Goal: Information Seeking & Learning: Learn about a topic

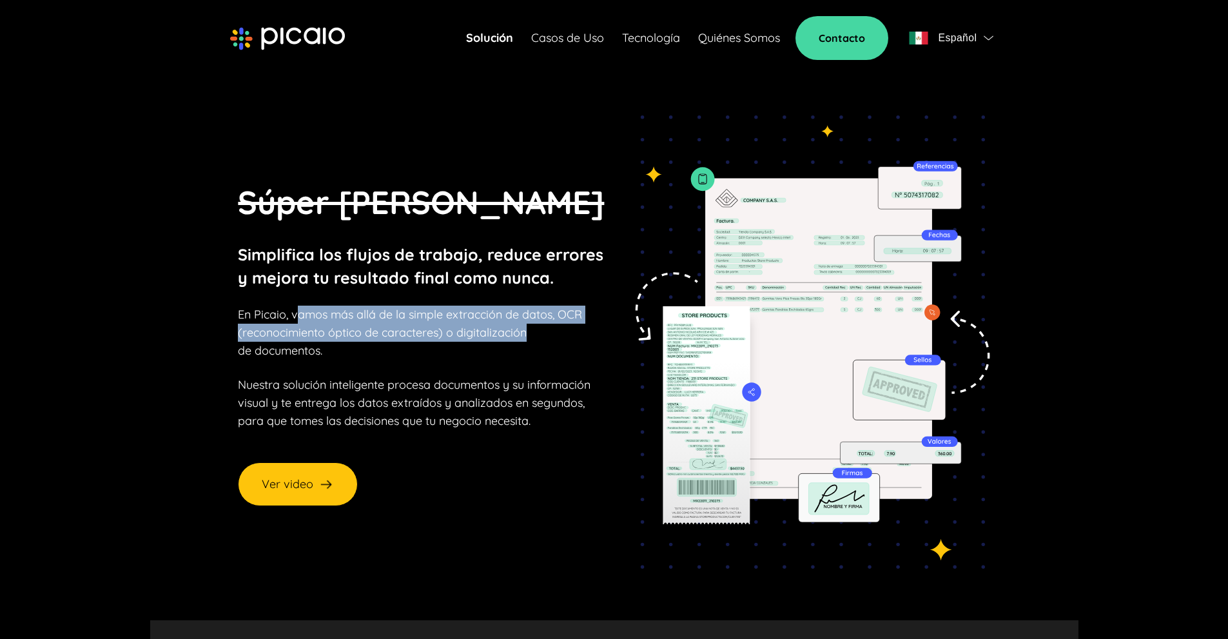
drag, startPoint x: 302, startPoint y: 306, endPoint x: 559, endPoint y: 322, distance: 257.7
click at [559, 322] on p "En Picaio, vamos más allá de la simple extracción de datos, OCR (reconocimiento…" at bounding box center [410, 333] width 344 height 54
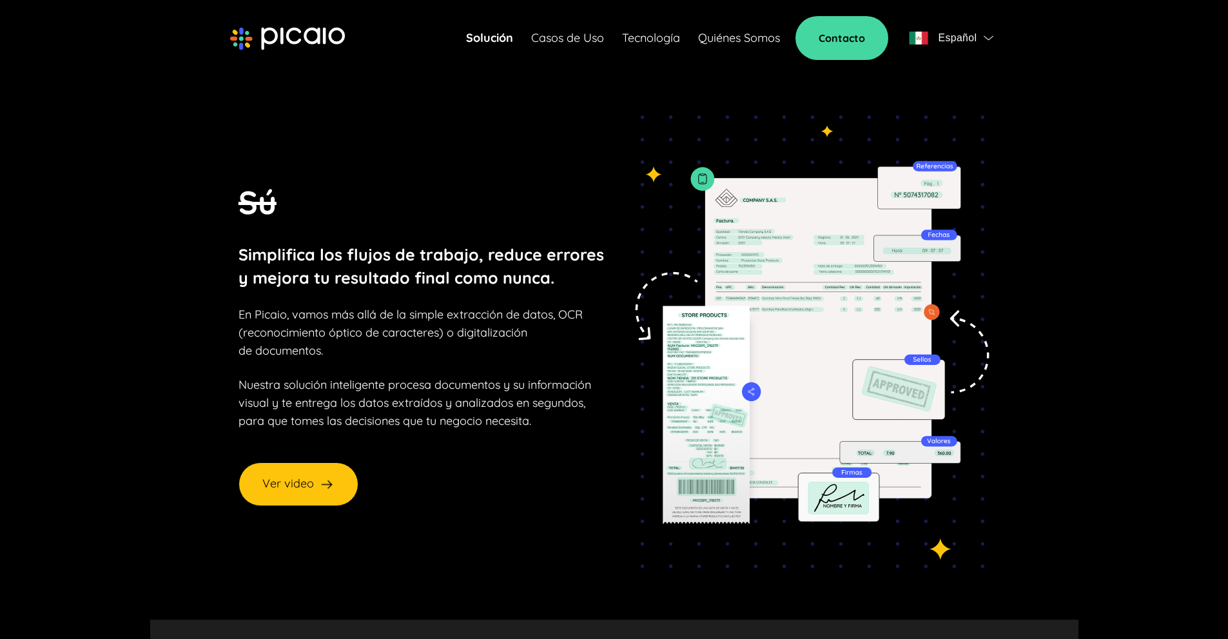
click at [539, 349] on p "En Picaio, vamos más allá de la simple extracción de datos, OCR (reconocimiento…" at bounding box center [410, 333] width 344 height 54
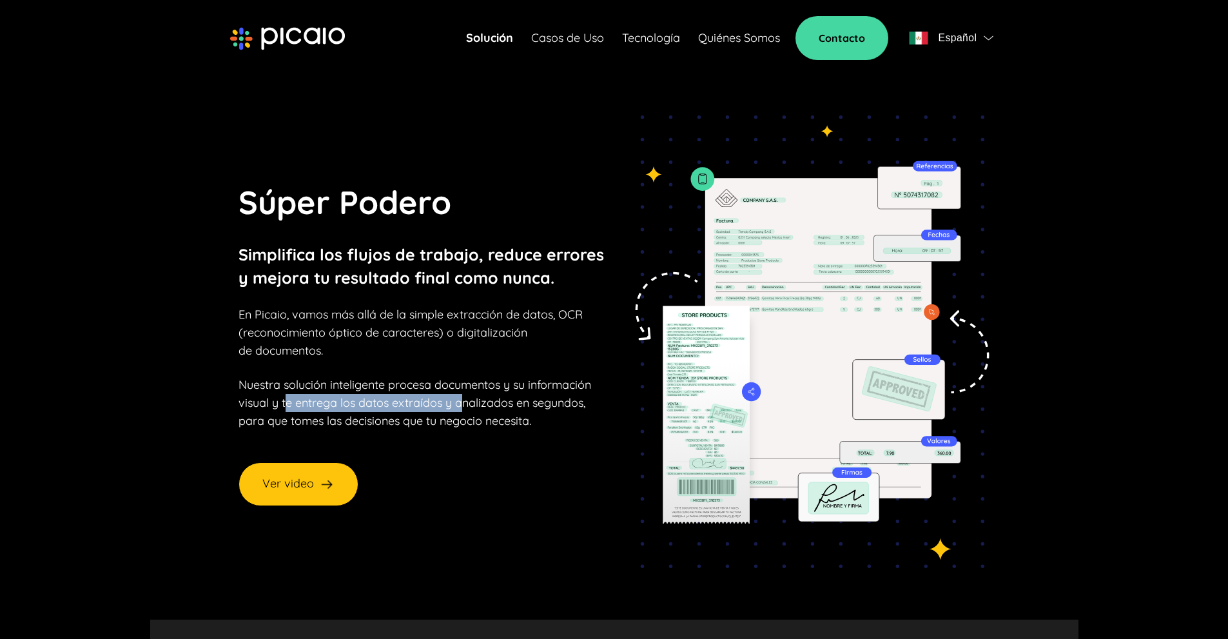
drag, startPoint x: 289, startPoint y: 396, endPoint x: 475, endPoint y: 393, distance: 185.7
click at [469, 393] on p "Nuestra solución inteligente procesa documentos y su información visual y te en…" at bounding box center [414, 403] width 353 height 54
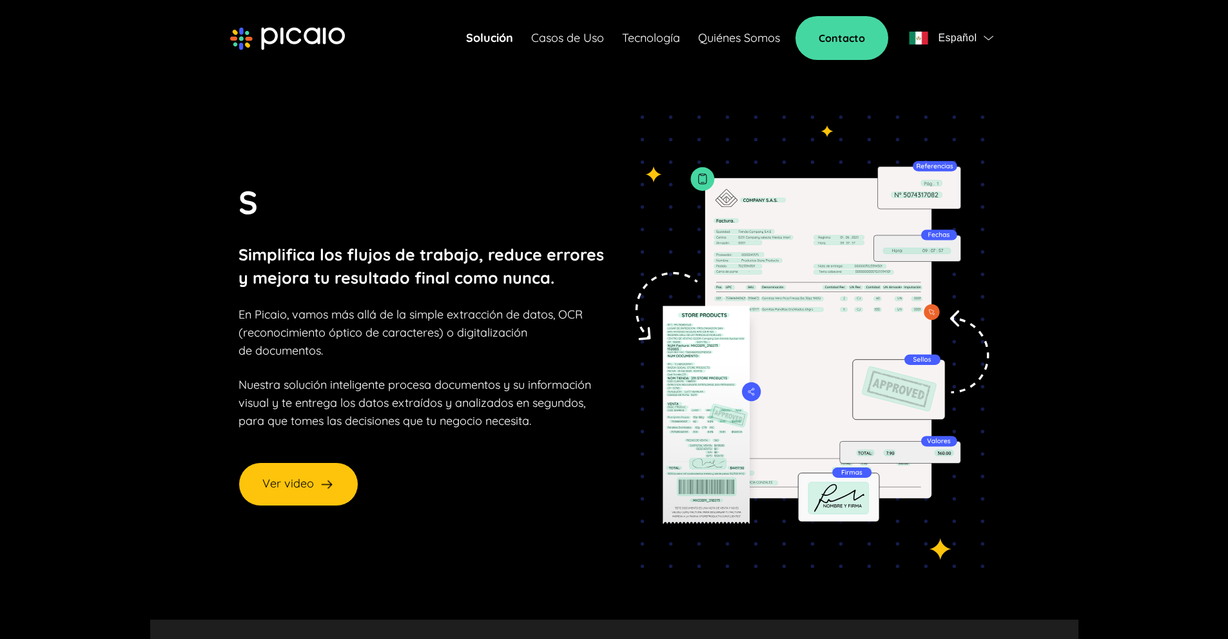
click at [543, 406] on p "Nuestra solución inteligente procesa documentos y su información visual y te en…" at bounding box center [414, 403] width 353 height 54
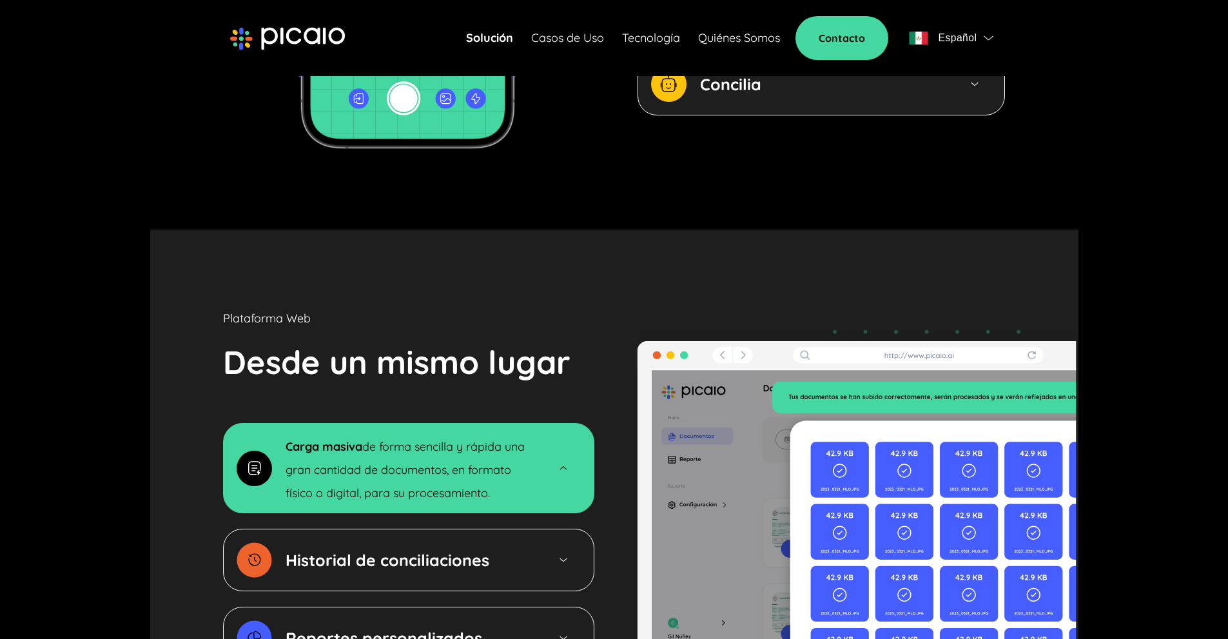
scroll to position [1869, 0]
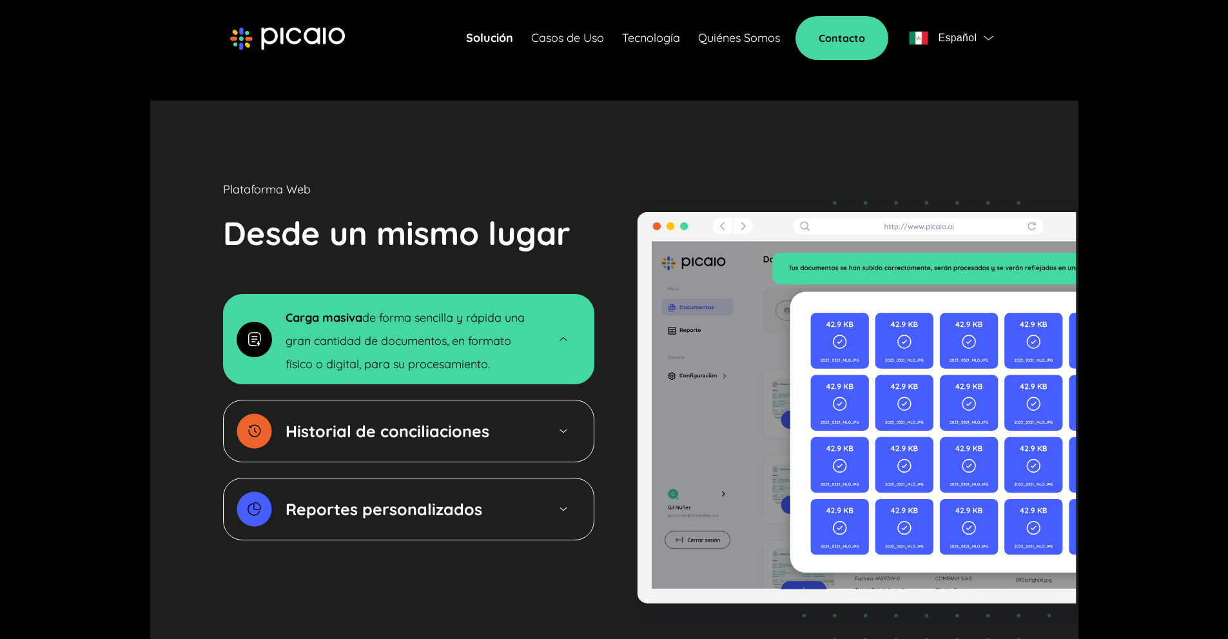
click at [556, 404] on div "Historial de conciliaciones" at bounding box center [408, 431] width 371 height 63
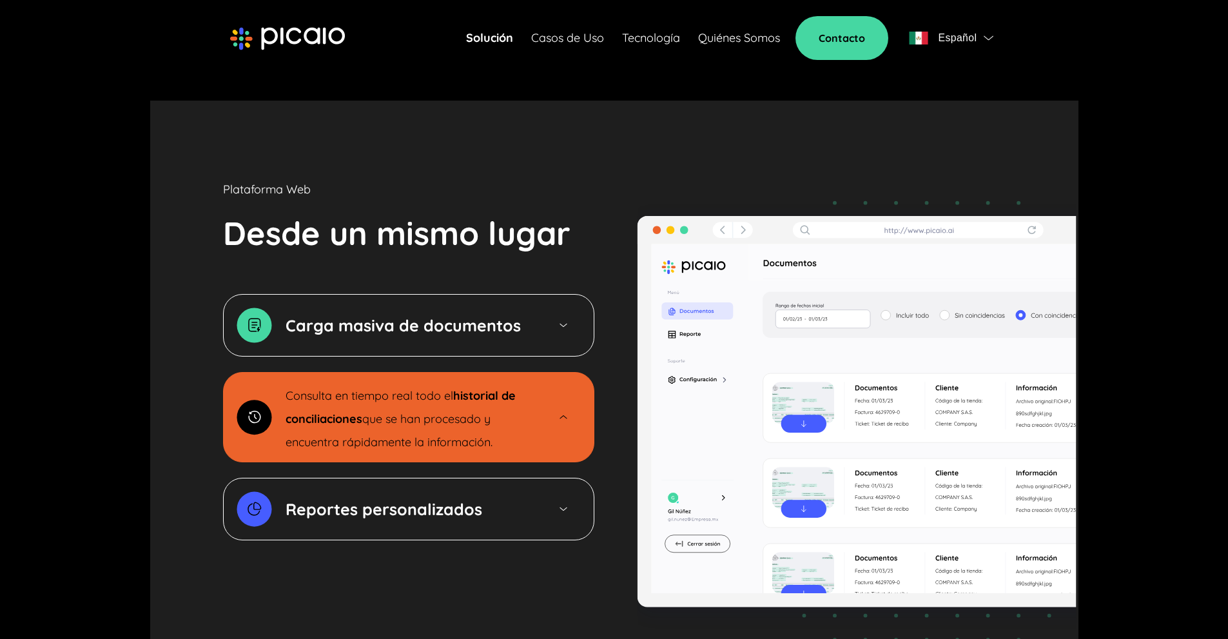
click at [536, 478] on div "Reportes personalizados" at bounding box center [408, 509] width 371 height 63
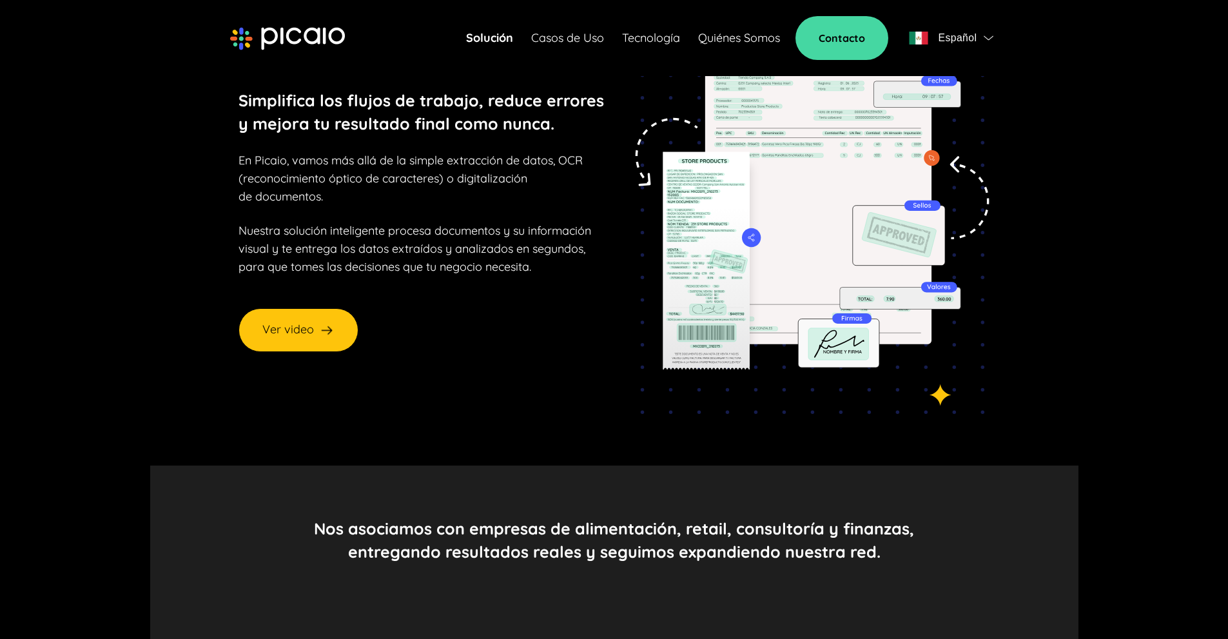
scroll to position [0, 0]
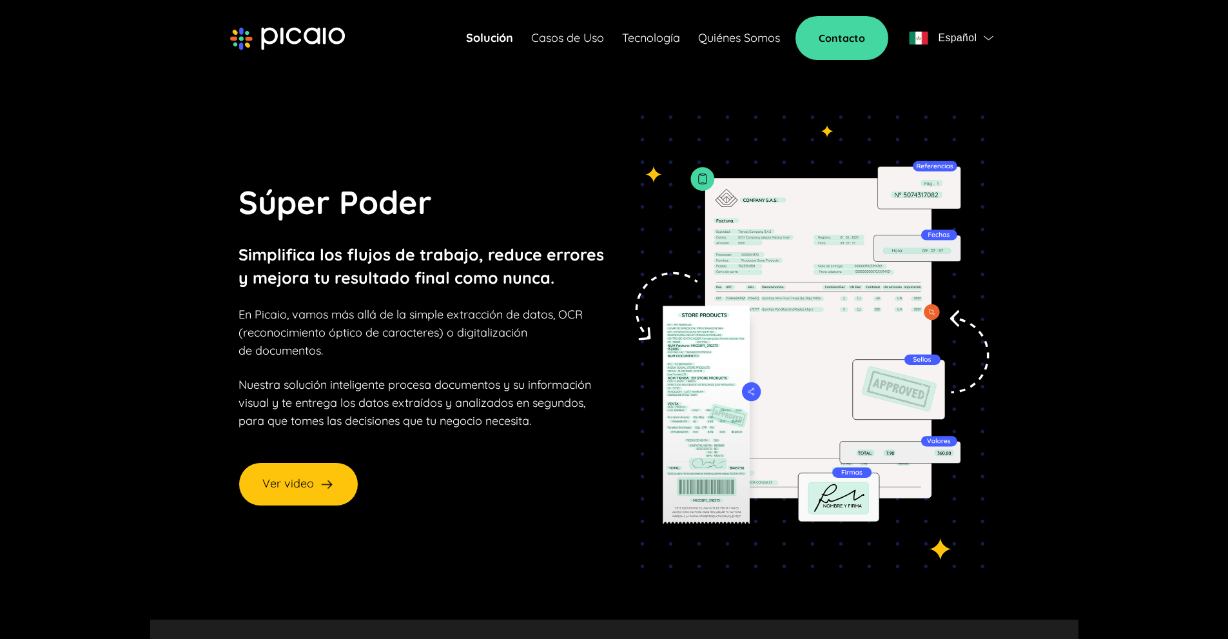
click at [559, 36] on link "Casos de Uso" at bounding box center [567, 38] width 73 height 18
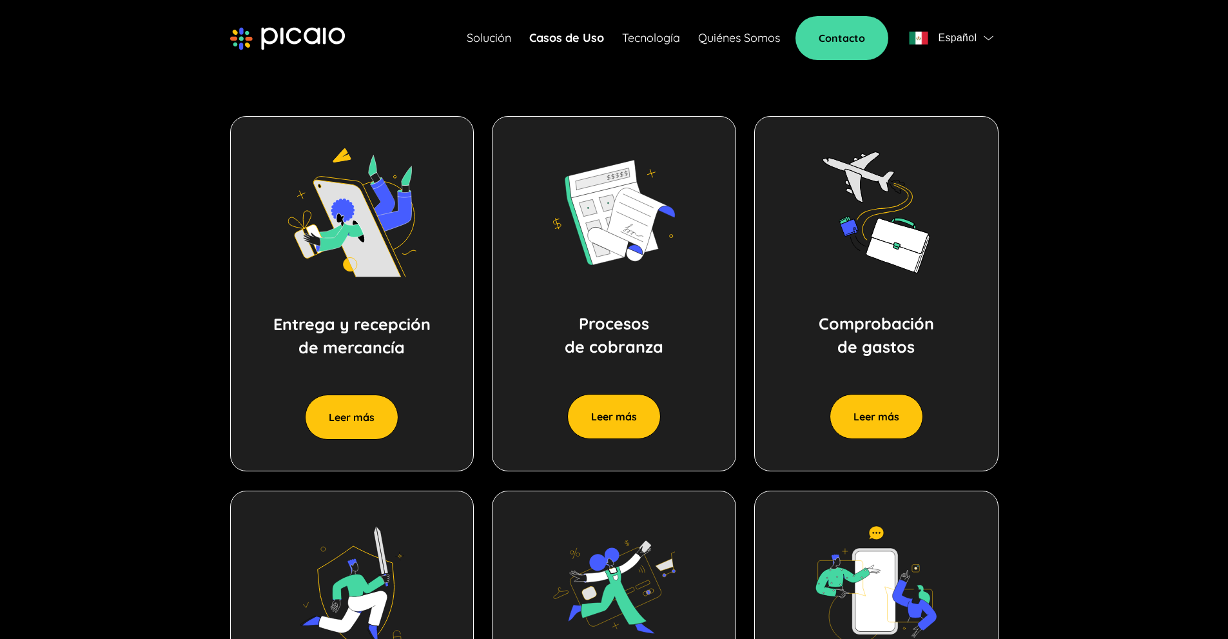
scroll to position [405, 0]
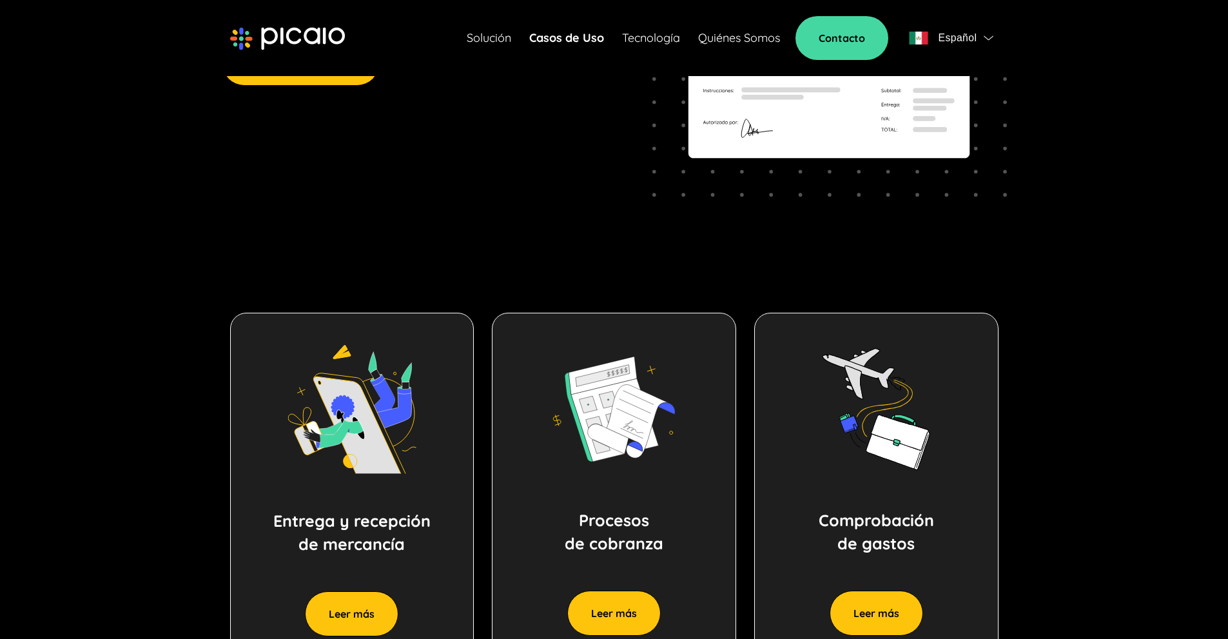
click at [643, 34] on link "Tecnología" at bounding box center [651, 38] width 58 height 18
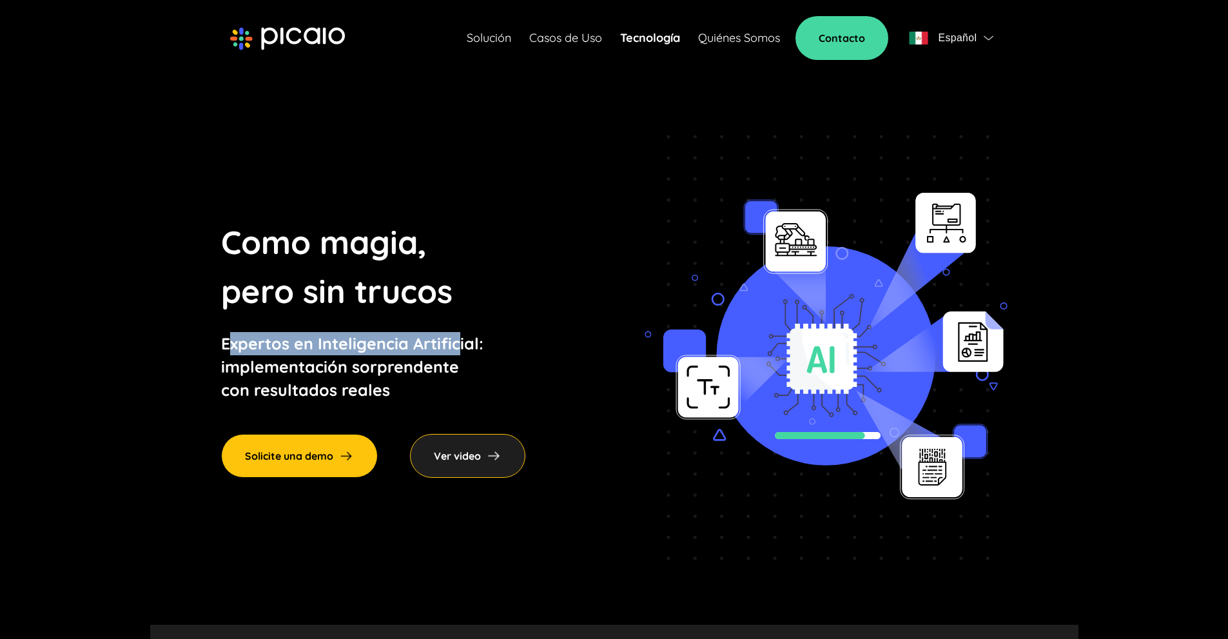
drag, startPoint x: 231, startPoint y: 346, endPoint x: 466, endPoint y: 354, distance: 234.8
click at [465, 354] on p "Expertos en Inteligencia Artificial: implementación sorprendente con resultados…" at bounding box center [373, 367] width 304 height 70
click at [265, 357] on p "Expertos en Inteligencia Artificial: implementación sorprendente con resultados…" at bounding box center [373, 367] width 304 height 70
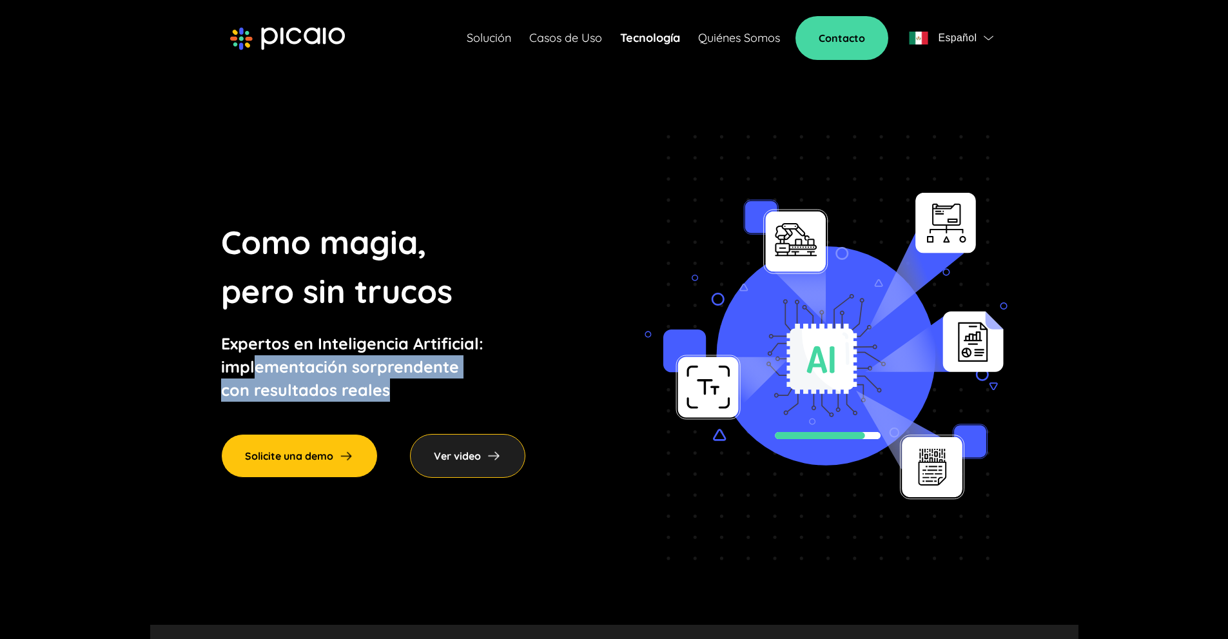
drag, startPoint x: 313, startPoint y: 375, endPoint x: 470, endPoint y: 380, distance: 156.7
click at [464, 380] on p "Expertos en Inteligencia Artificial: implementación sorprendente con resultados…" at bounding box center [373, 367] width 304 height 70
click at [269, 391] on p "Expertos en Inteligencia Artificial: implementación sorprendente con resultados…" at bounding box center [373, 367] width 304 height 70
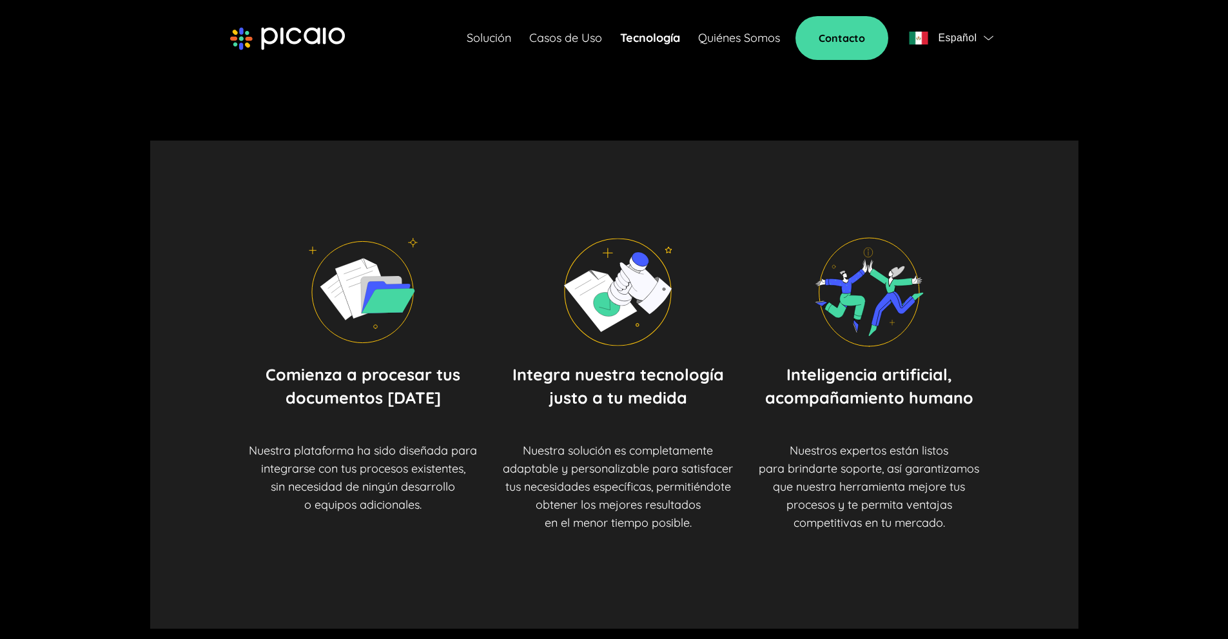
scroll to position [516, 0]
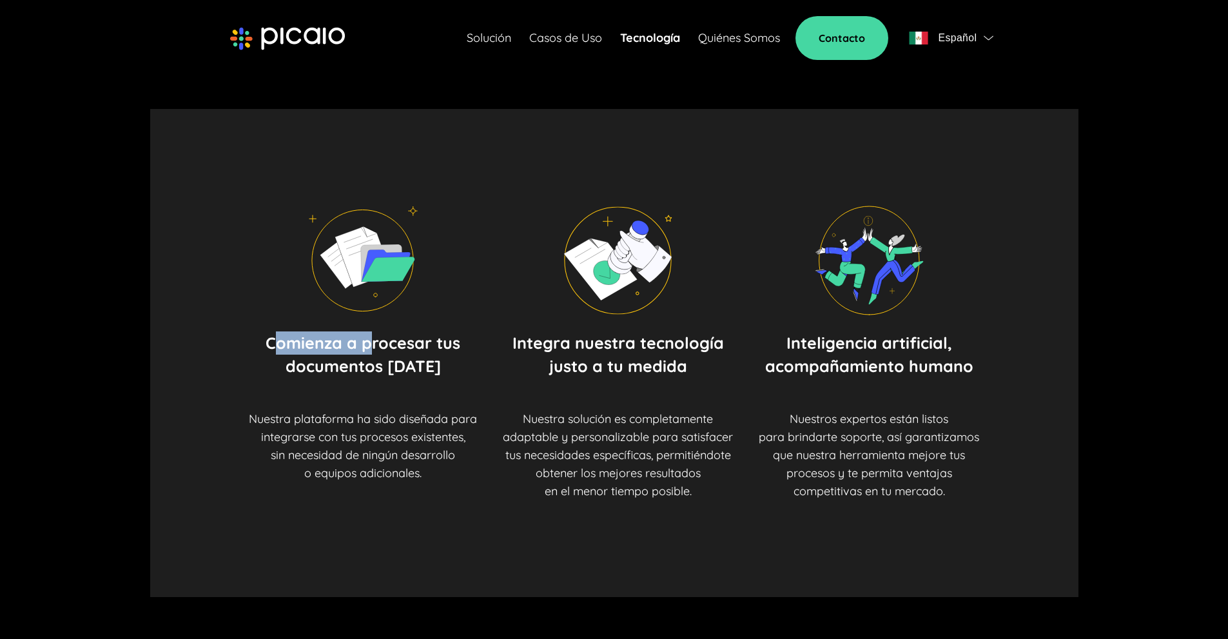
drag, startPoint x: 275, startPoint y: 350, endPoint x: 382, endPoint y: 348, distance: 107.7
click at [382, 348] on p "Comienza a procesar tus documentos [DATE]" at bounding box center [363, 354] width 195 height 46
click at [355, 383] on div "Comienza a procesar tus documentos [DATE] Nuestra plataforma ha sido diseñada p…" at bounding box center [363, 406] width 228 height 151
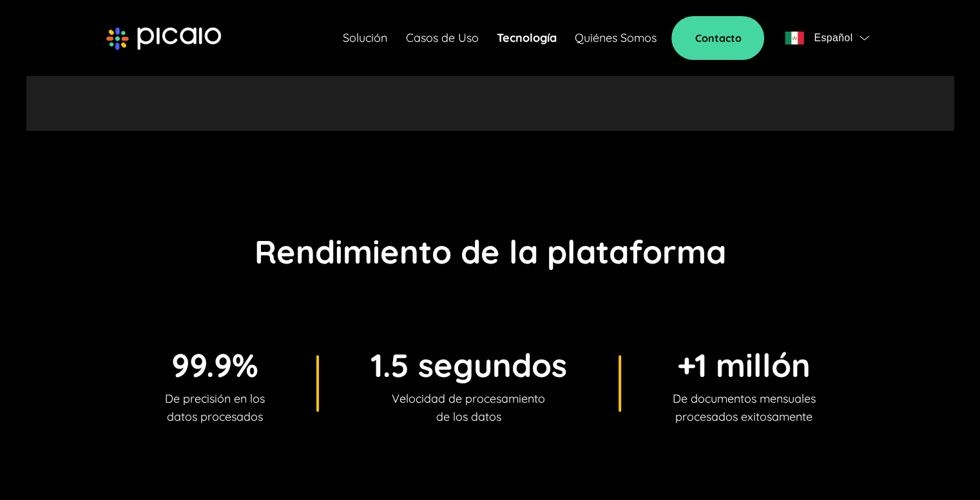
scroll to position [1289, 0]
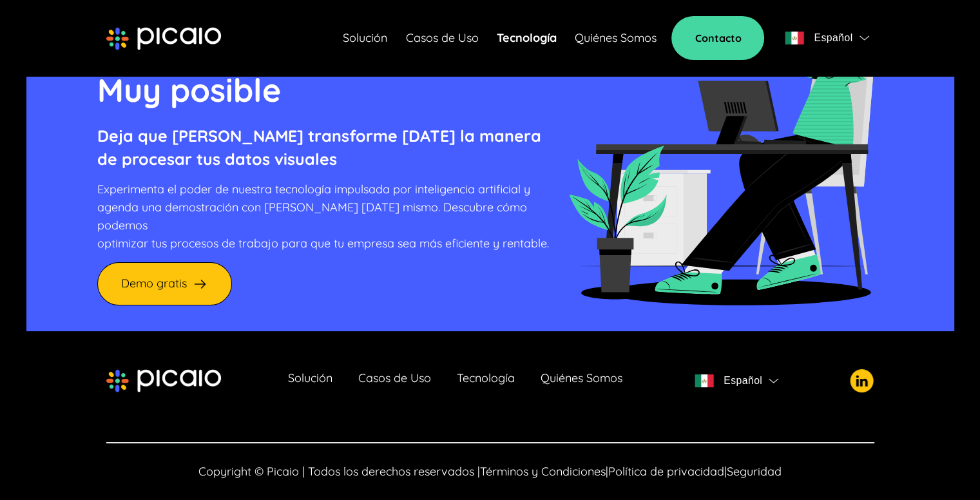
scroll to position [4517, 0]
